Goal: Task Accomplishment & Management: Manage account settings

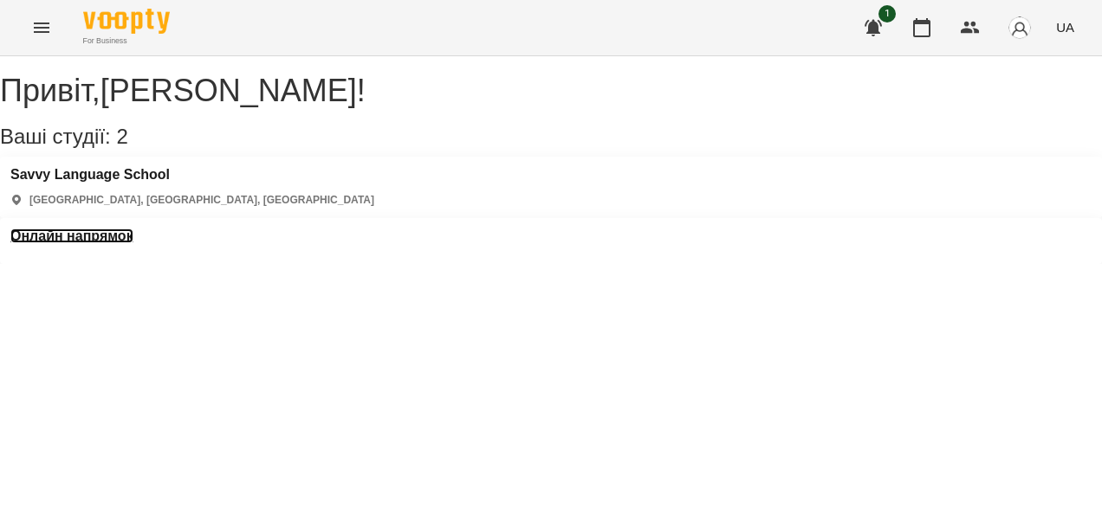
click at [133, 229] on h3 "Онлайн напрямок" at bounding box center [71, 237] width 123 height 16
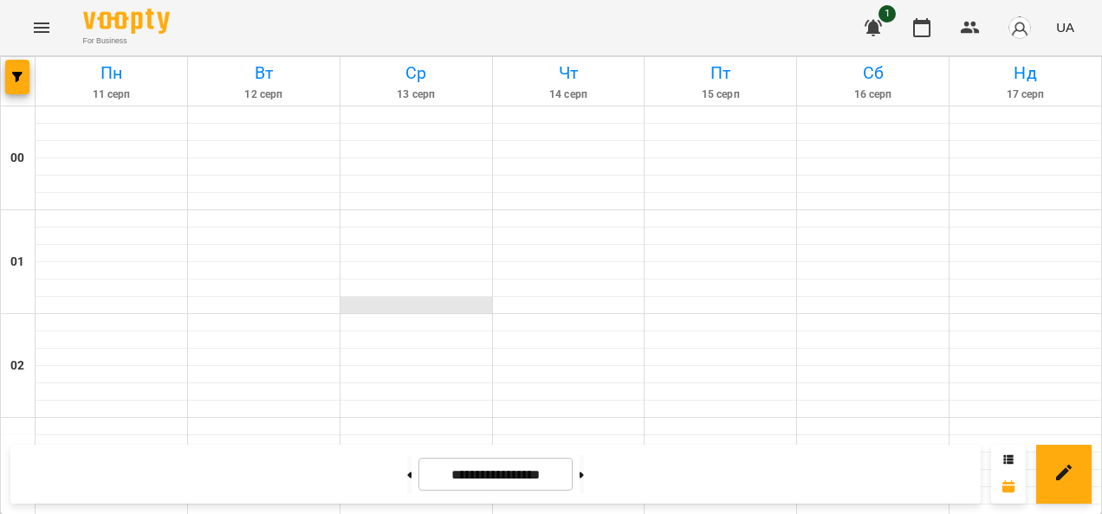
scroll to position [1281, 0]
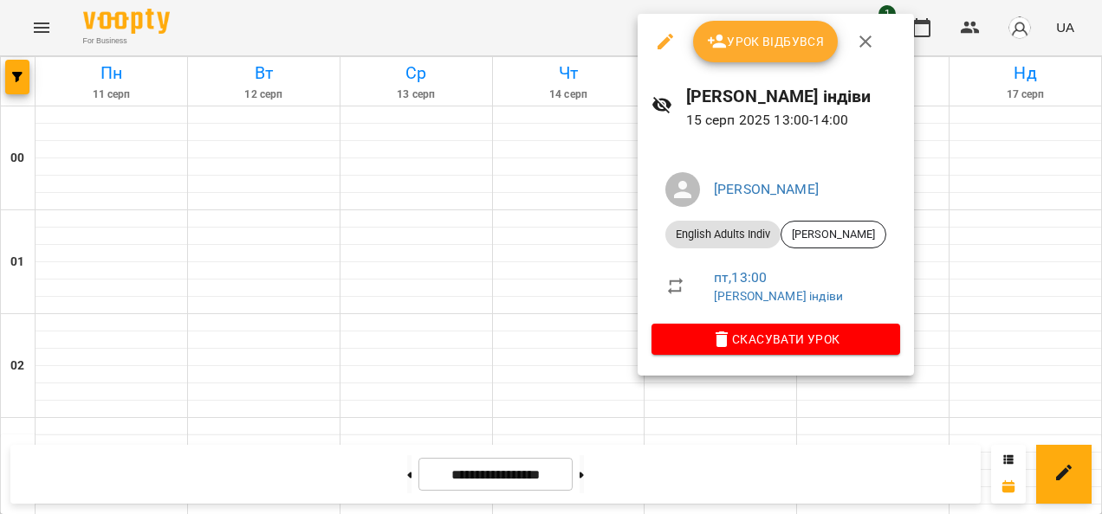
click at [734, 48] on span "Урок відбувся" at bounding box center [766, 41] width 118 height 21
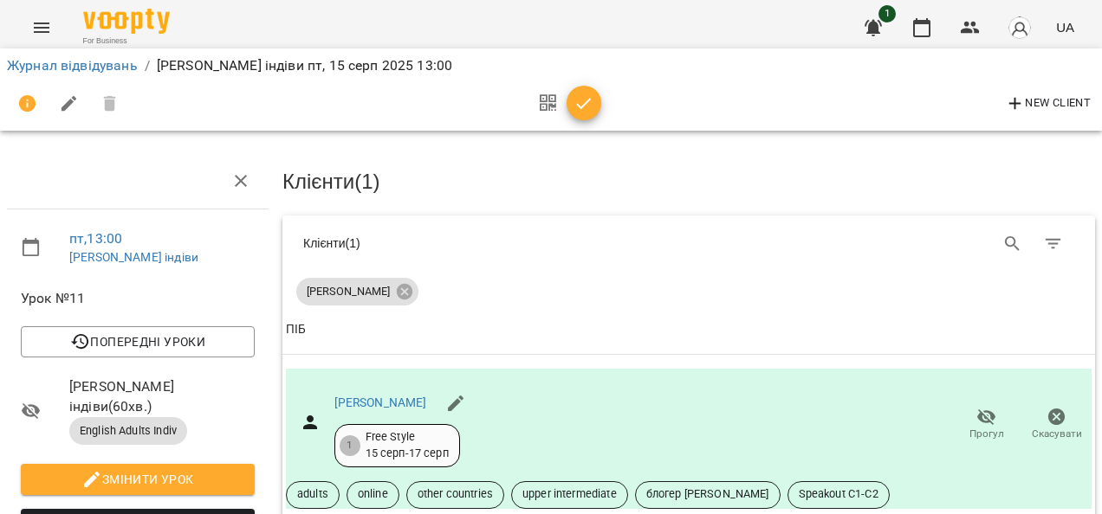
click at [587, 111] on icon "button" at bounding box center [583, 104] width 21 height 21
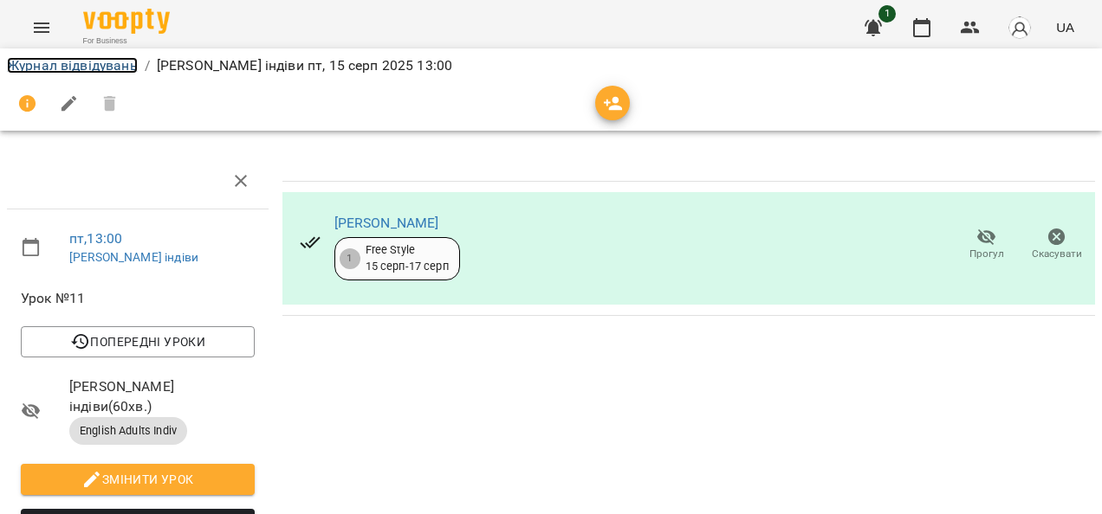
click at [130, 69] on link "Журнал відвідувань" at bounding box center [72, 65] width 131 height 16
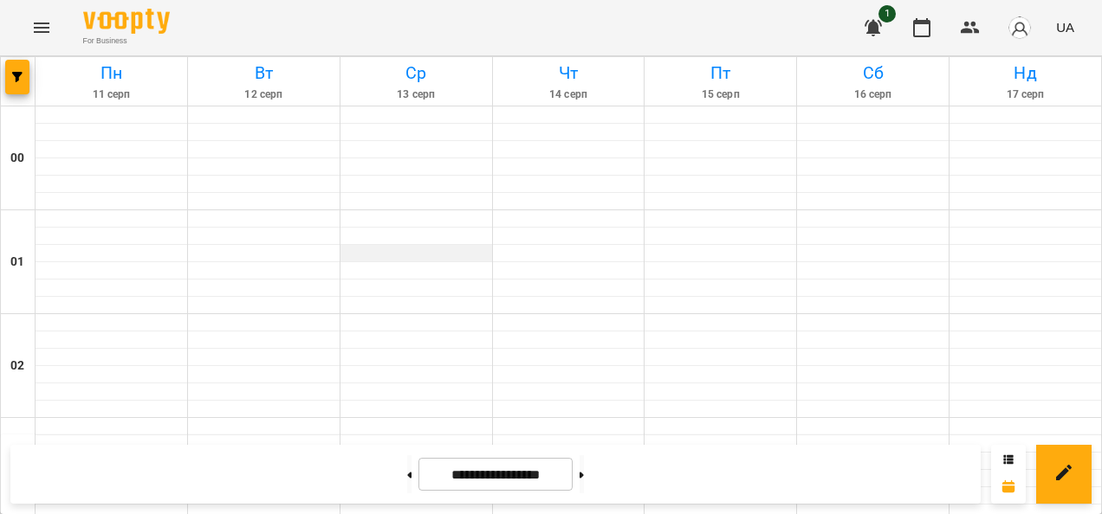
scroll to position [876, 0]
click at [407, 476] on button at bounding box center [409, 475] width 4 height 38
click at [407, 481] on button at bounding box center [409, 475] width 4 height 38
click at [584, 467] on button at bounding box center [581, 475] width 4 height 38
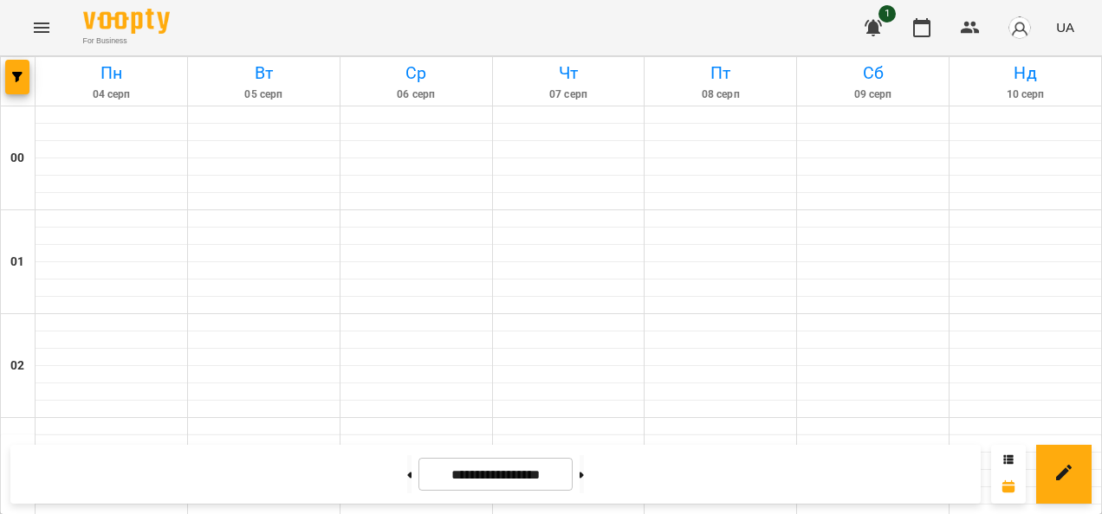
scroll to position [2026, 0]
click at [584, 459] on button at bounding box center [581, 475] width 4 height 38
type input "**********"
